Goal: Information Seeking & Learning: Understand process/instructions

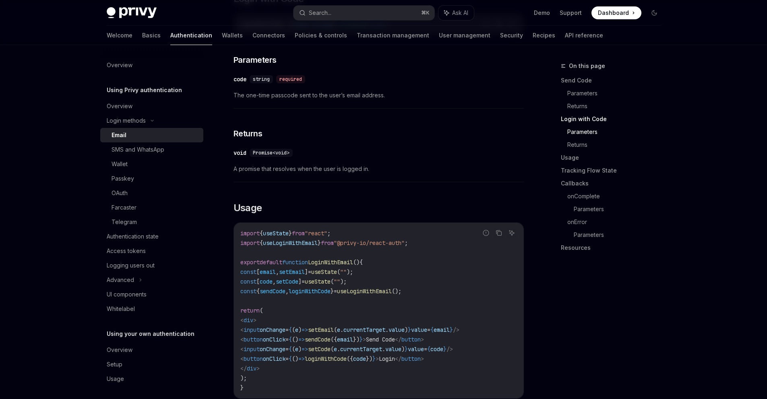
scroll to position [571, 0]
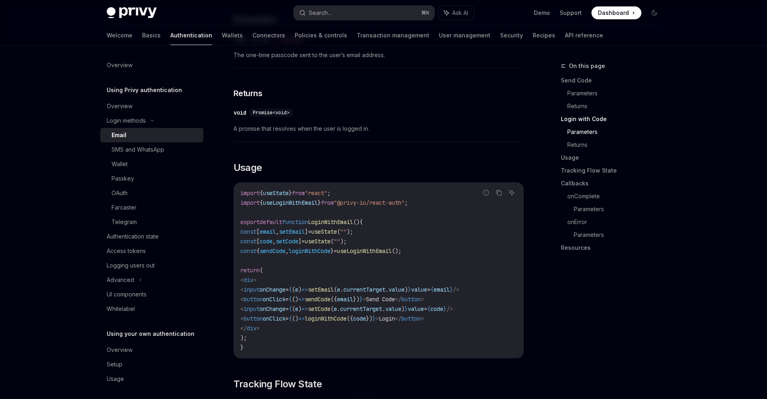
click at [285, 252] on span "sendCode" at bounding box center [273, 251] width 26 height 7
click at [324, 252] on span "loginWithCode" at bounding box center [310, 251] width 42 height 7
click at [392, 252] on span "useLoginWithEmail" at bounding box center [364, 251] width 55 height 7
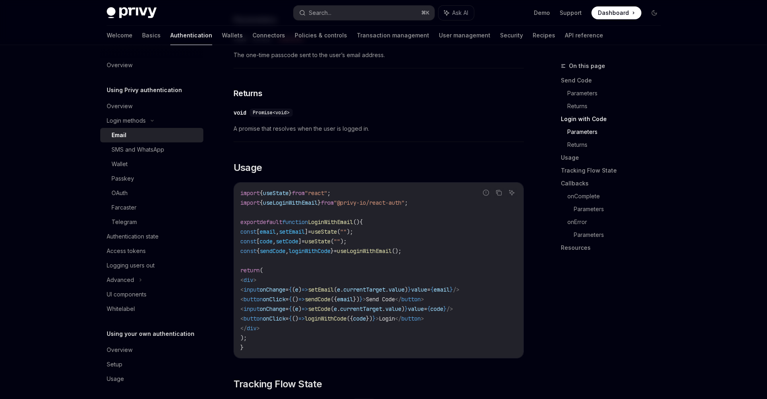
click at [392, 252] on span "useLoginWithEmail" at bounding box center [364, 251] width 55 height 7
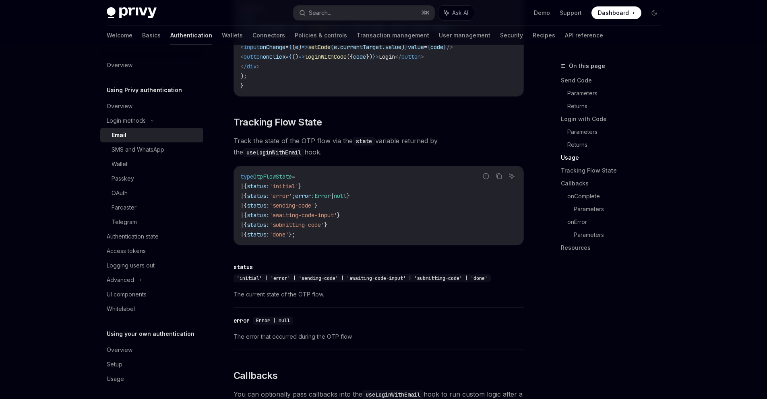
scroll to position [981, 0]
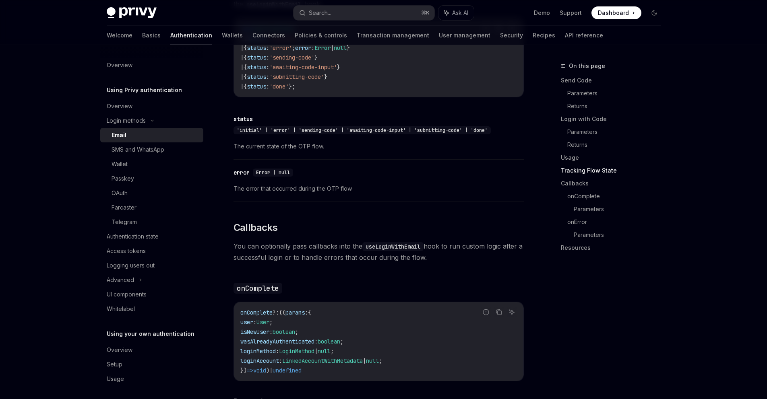
click at [262, 313] on span "onComplete" at bounding box center [256, 312] width 32 height 7
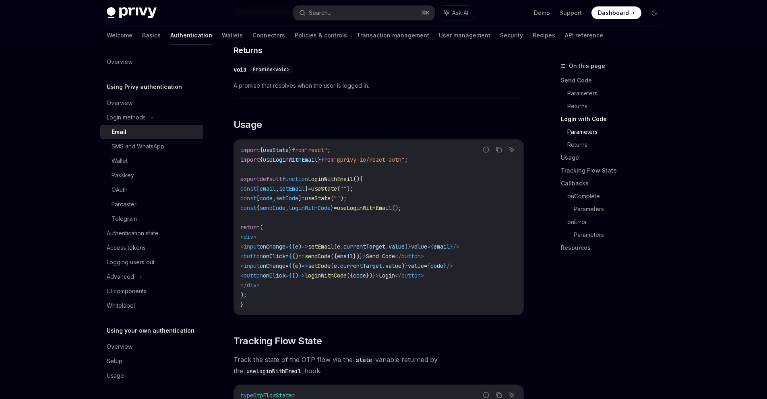
scroll to position [615, 0]
click at [387, 212] on code "import { useState } from "react" ; import { useLoginWithEmail } from "@privy-io…" at bounding box center [378, 226] width 277 height 164
click at [387, 213] on code "import { useState } from "react" ; import { useLoginWithEmail } from "@privy-io…" at bounding box center [378, 226] width 277 height 164
click at [386, 210] on span "useLoginWithEmail" at bounding box center [364, 207] width 55 height 7
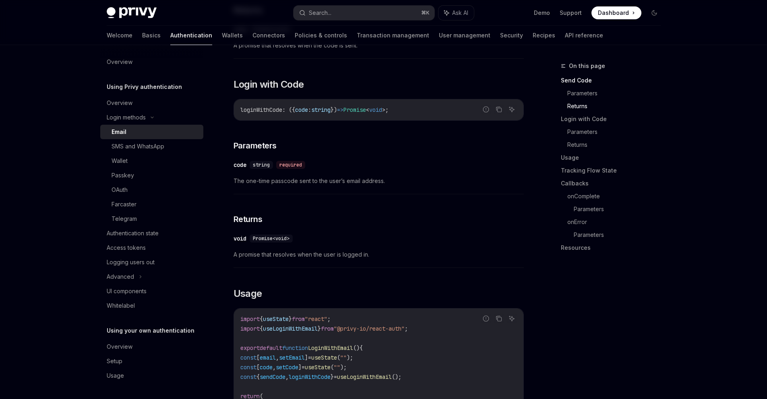
scroll to position [364, 0]
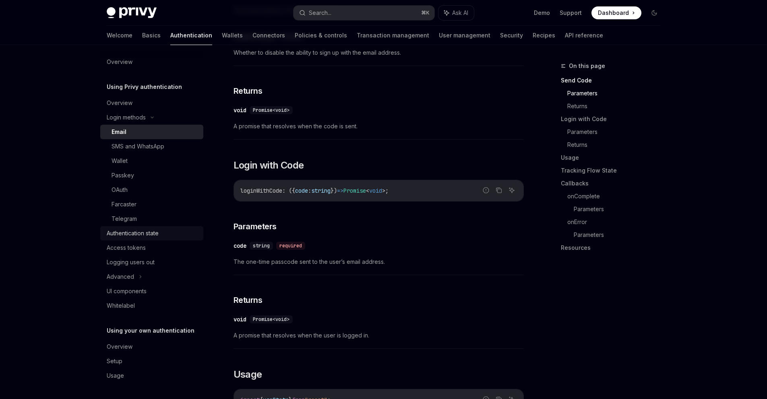
click at [142, 237] on div "Authentication state" at bounding box center [133, 234] width 52 height 10
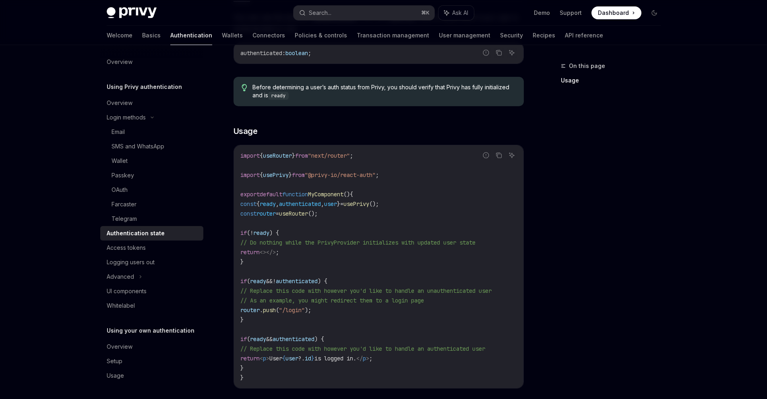
scroll to position [196, 0]
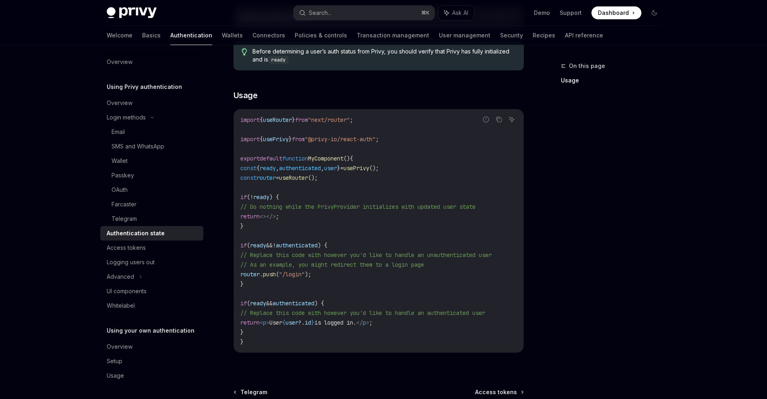
type textarea "*"
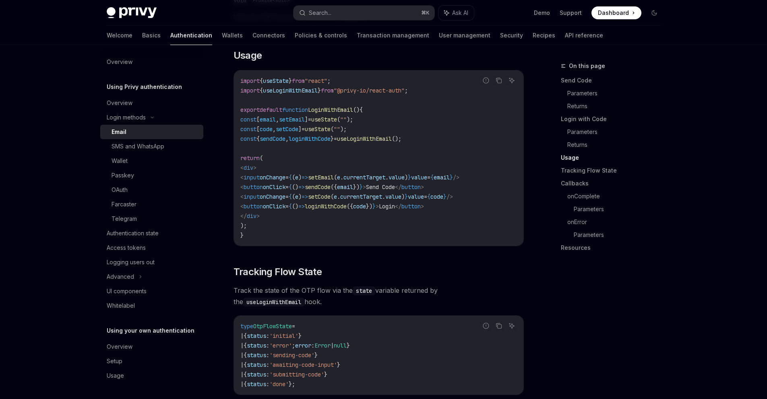
scroll to position [791, 0]
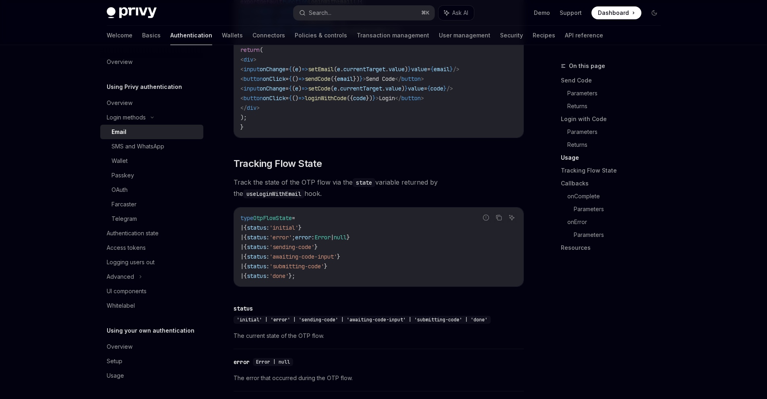
click at [277, 221] on span "OtpFlowState" at bounding box center [272, 218] width 39 height 7
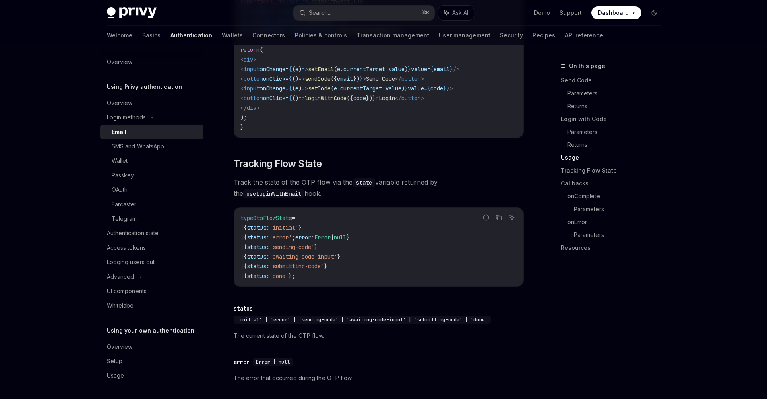
click at [277, 221] on span "OtpFlowState" at bounding box center [272, 218] width 39 height 7
